Goal: Transaction & Acquisition: Download file/media

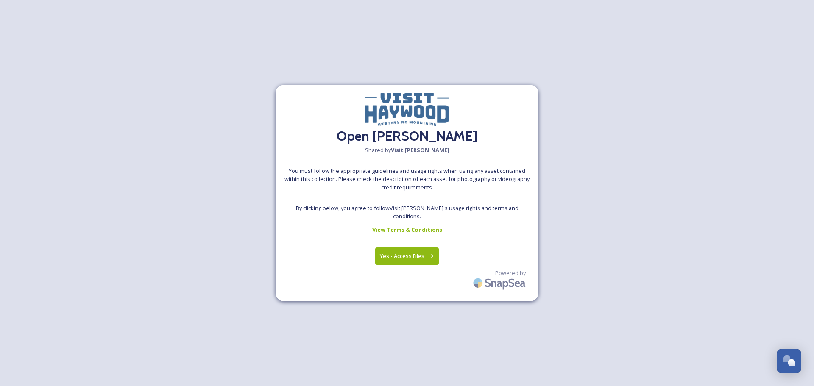
click at [416, 252] on button "Yes - Access Files" at bounding box center [407, 256] width 64 height 17
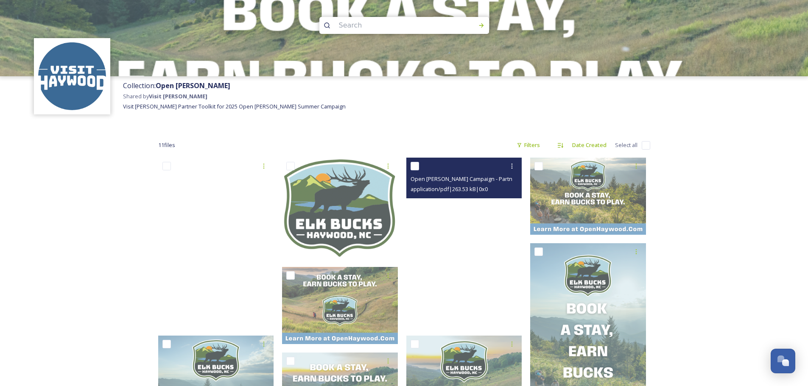
click at [460, 183] on div "Open [PERSON_NAME] Campaign - Partner Toolkit 2025.pdf" at bounding box center [465, 179] width 109 height 10
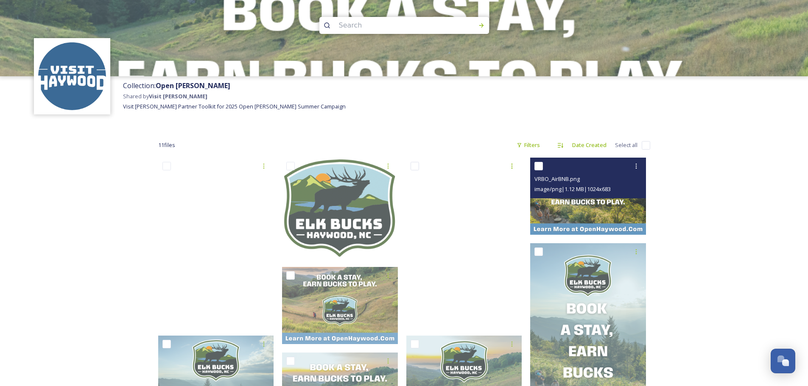
click at [536, 161] on div at bounding box center [588, 166] width 109 height 15
click at [538, 166] on input "checkbox" at bounding box center [538, 166] width 8 height 8
checkbox input "true"
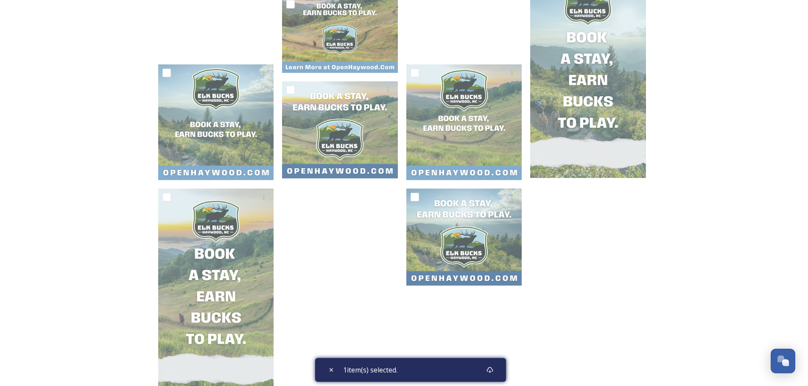
scroll to position [297, 0]
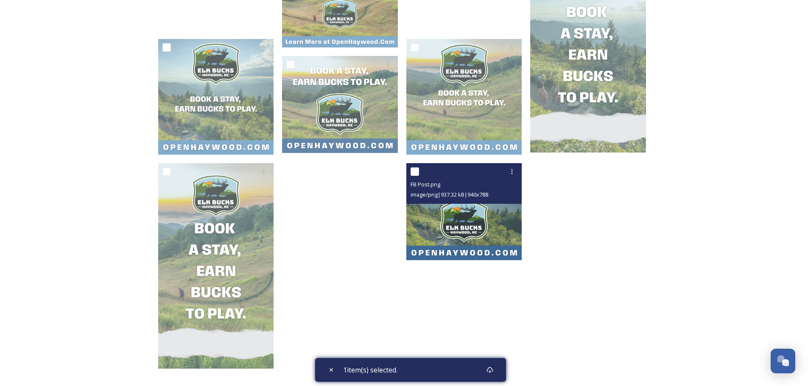
click at [412, 172] on input "checkbox" at bounding box center [415, 172] width 8 height 8
checkbox input "true"
click at [508, 168] on icon at bounding box center [511, 171] width 7 height 7
click at [507, 208] on span "Download" at bounding box center [502, 207] width 26 height 8
